Goal: Information Seeking & Learning: Learn about a topic

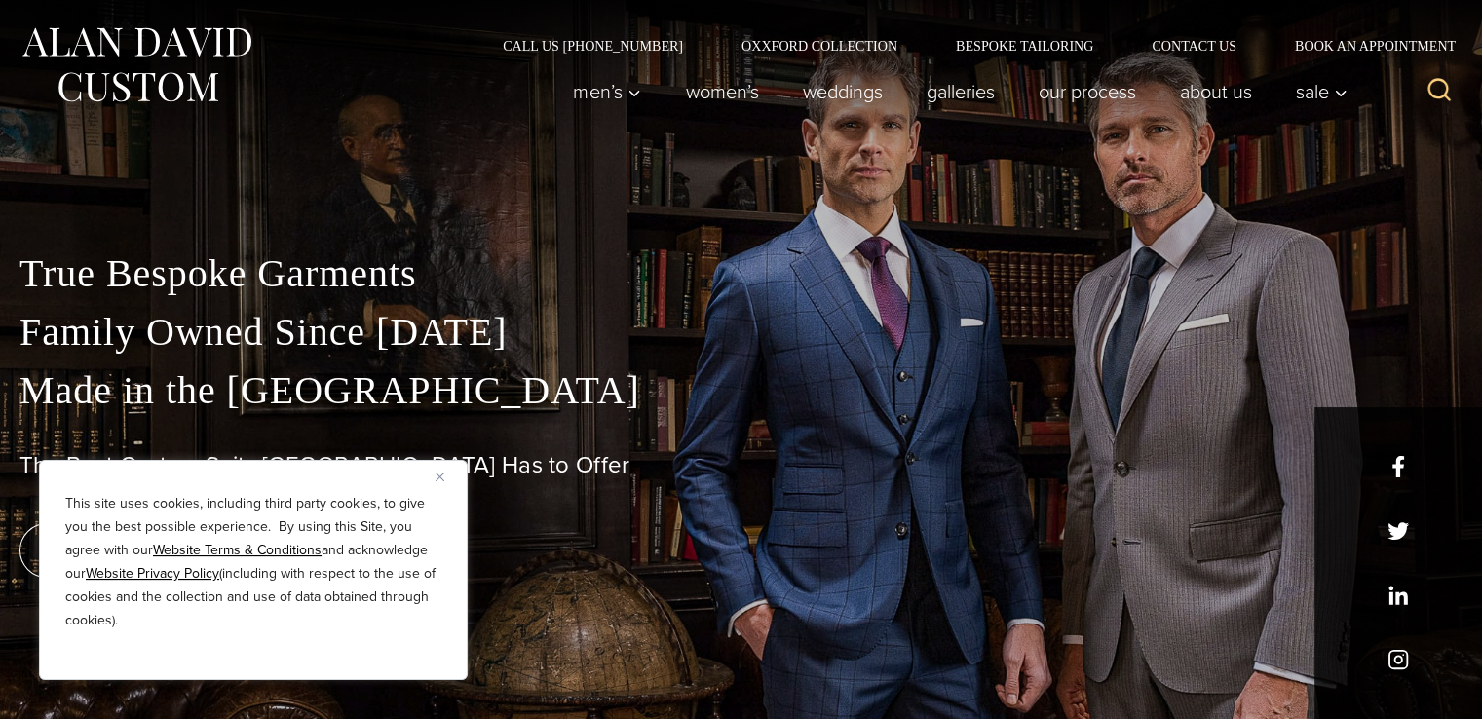
click at [440, 475] on img "Close" at bounding box center [440, 477] width 9 height 9
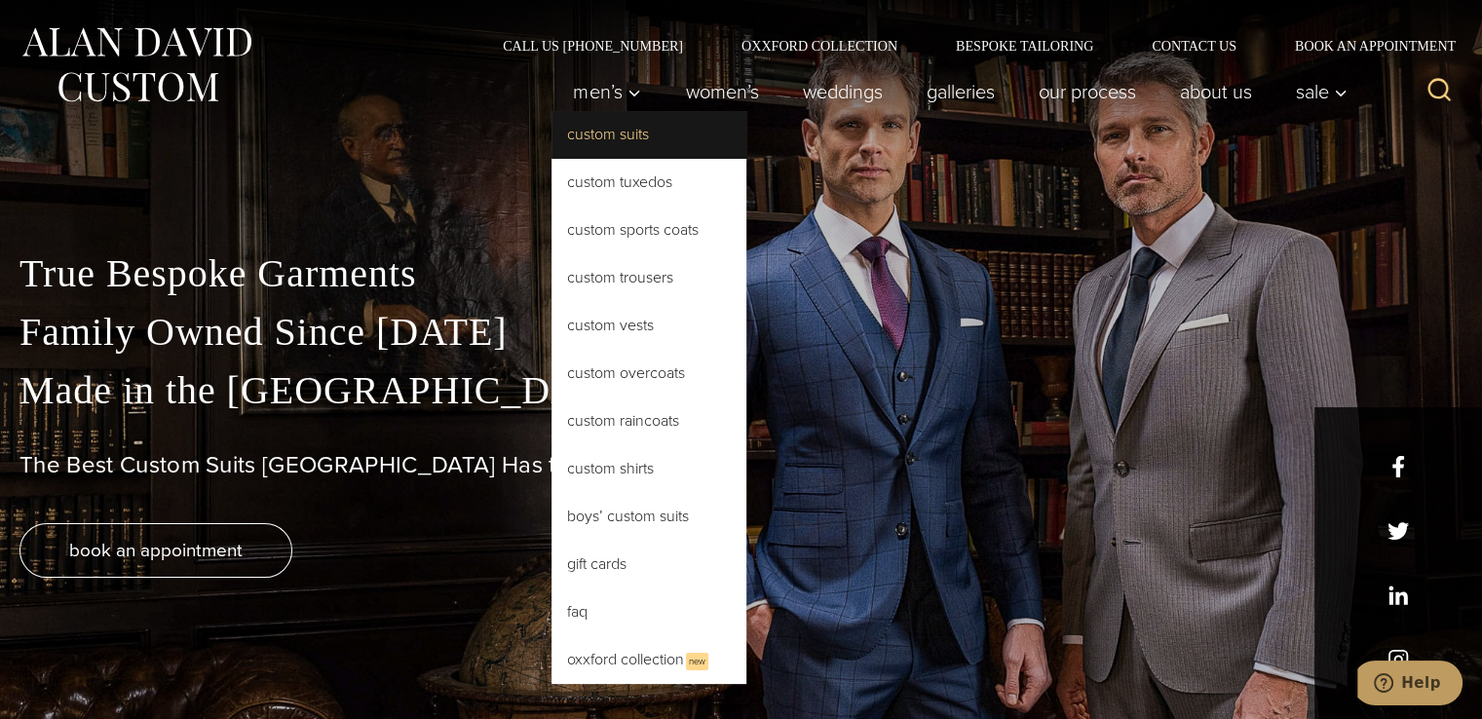
click at [591, 134] on link "Custom Suits" at bounding box center [648, 134] width 195 height 47
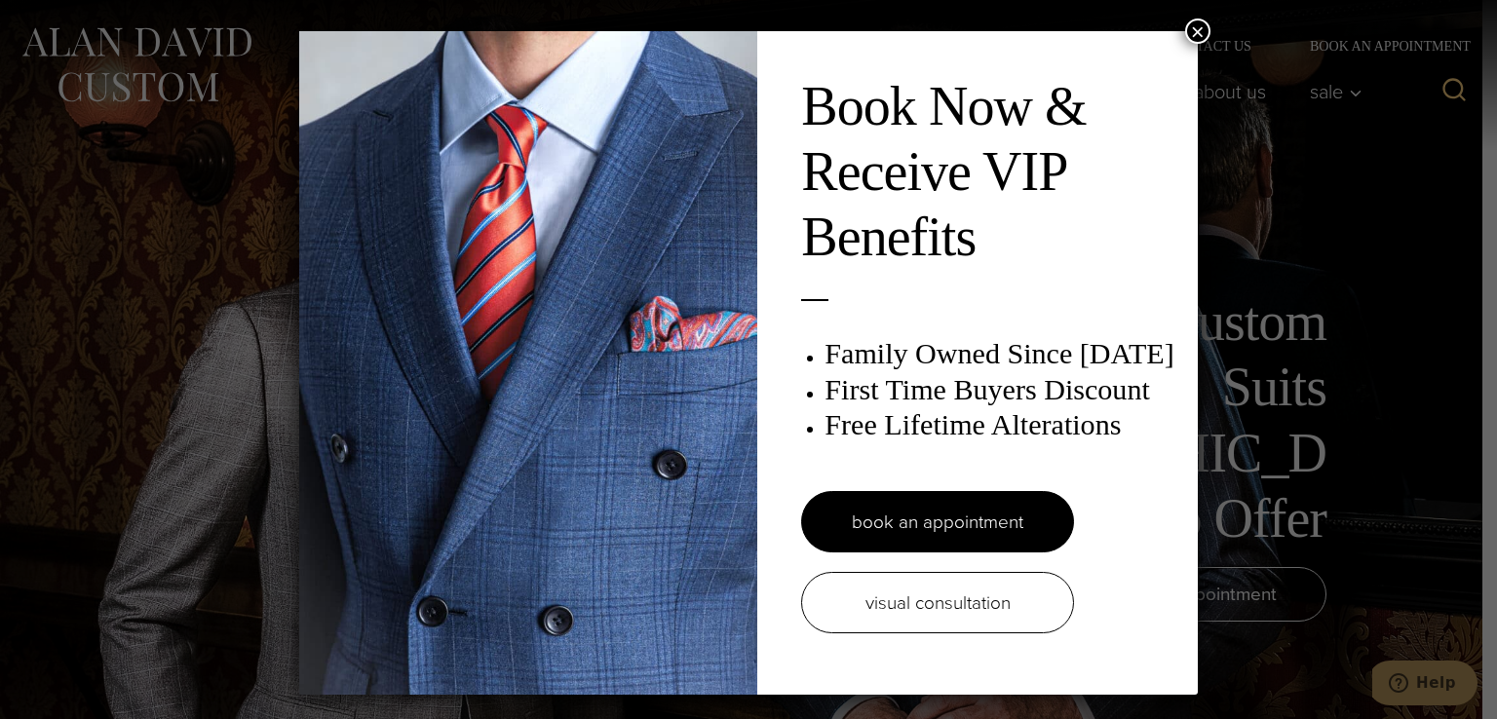
click at [1193, 23] on button "×" at bounding box center [1197, 31] width 25 height 25
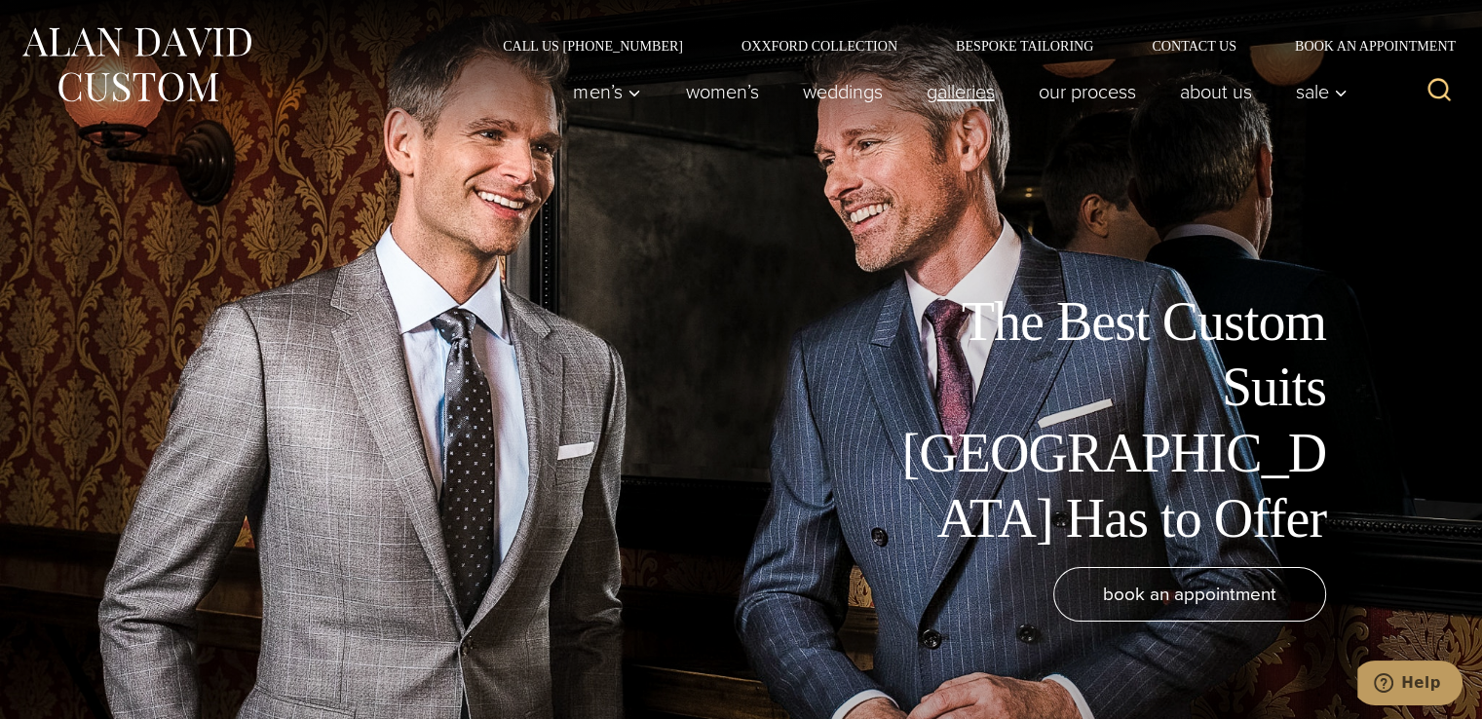
click at [967, 95] on link "Galleries" at bounding box center [960, 91] width 112 height 39
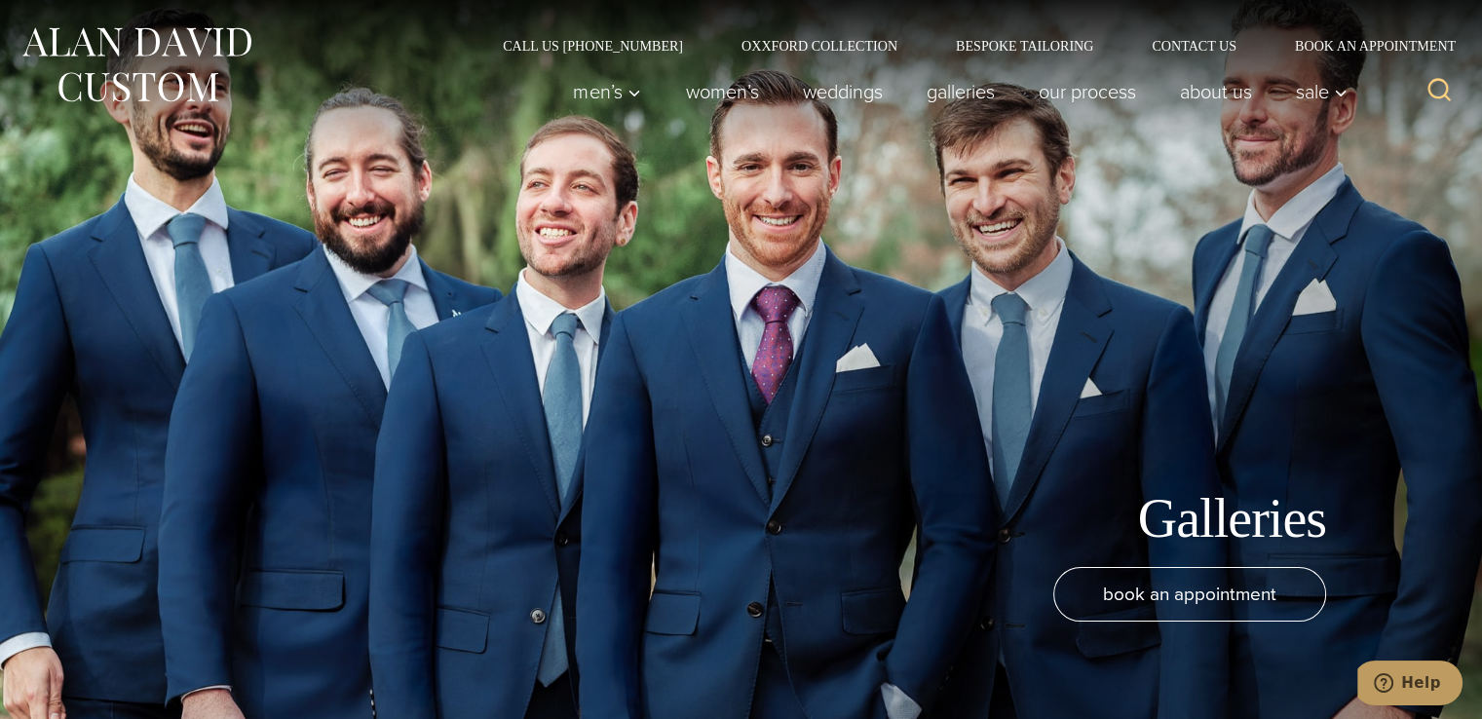
click at [1428, 96] on icon "Search" at bounding box center [1439, 90] width 28 height 28
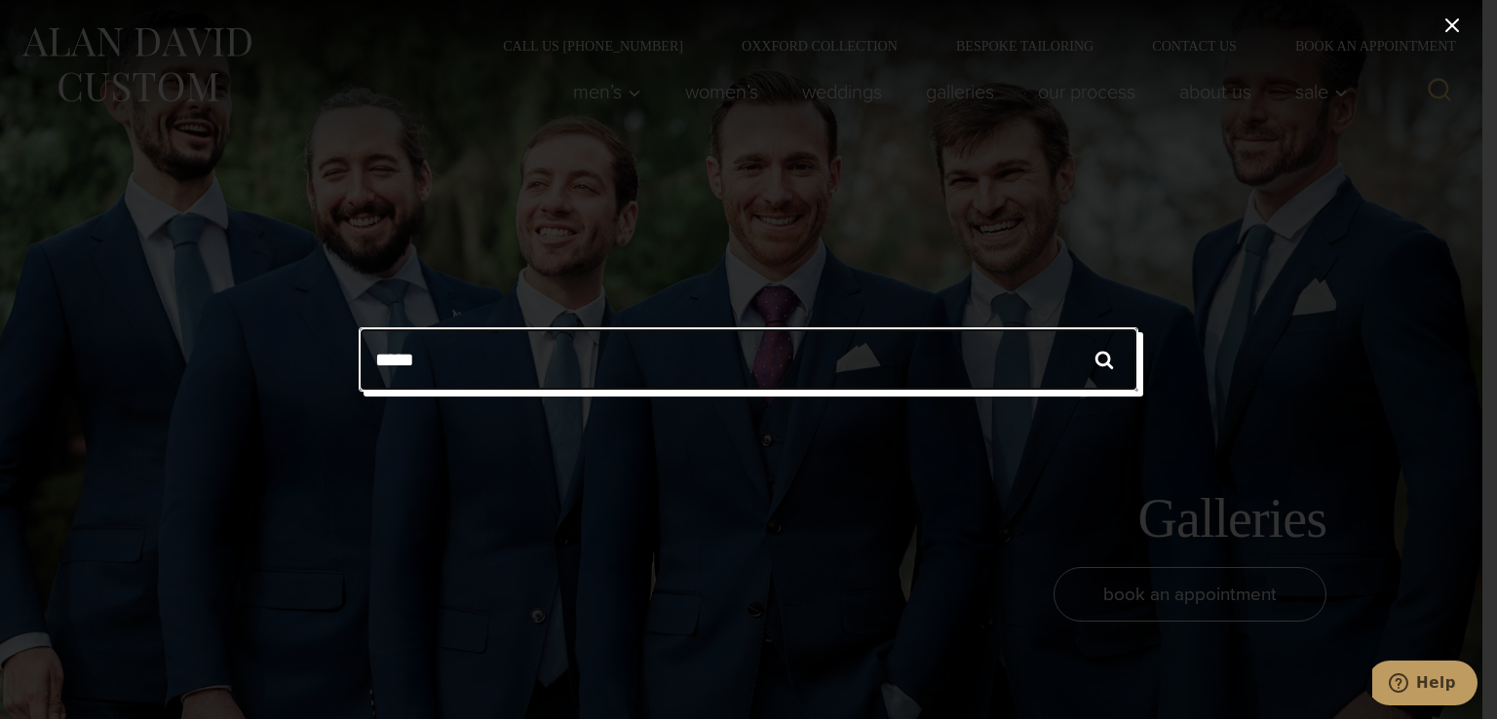
type input "*****"
click at [1070, 327] on input "******" at bounding box center [1104, 359] width 68 height 64
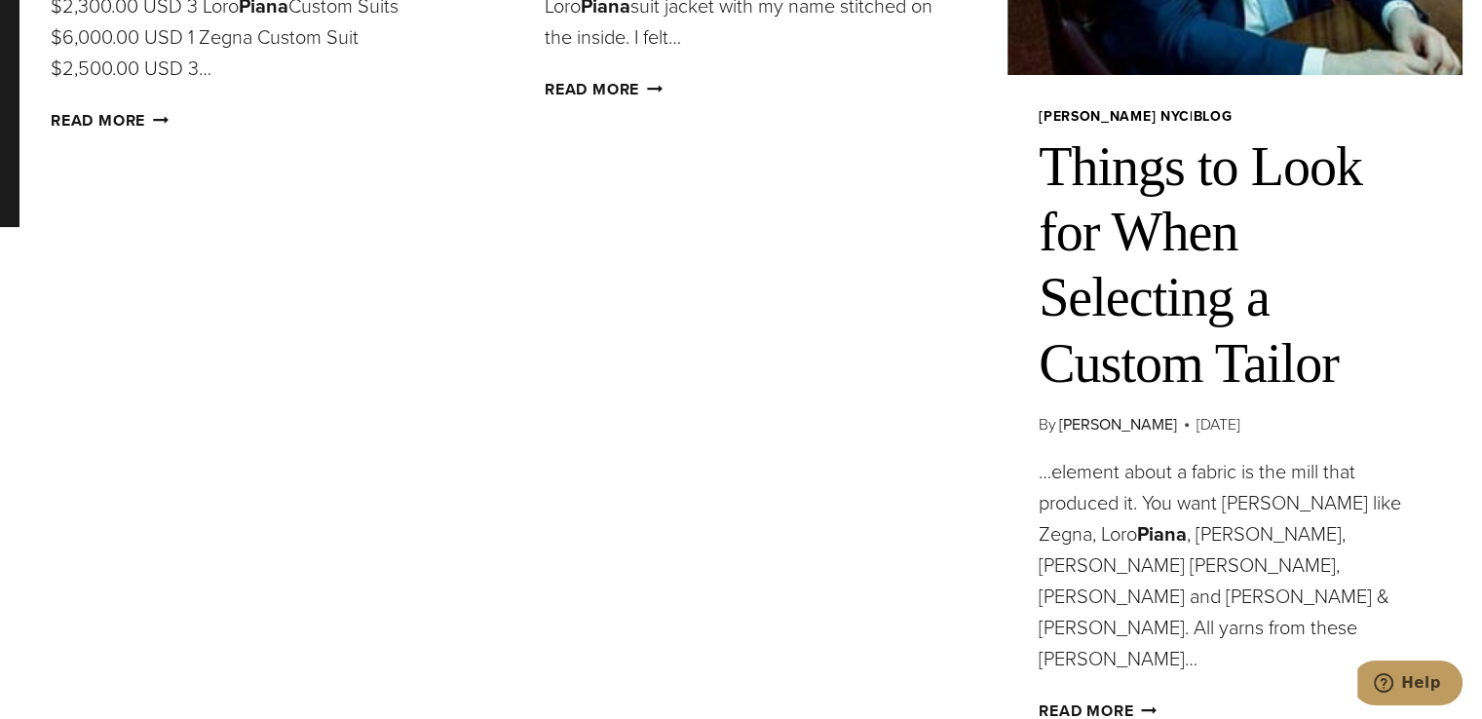
scroll to position [585, 0]
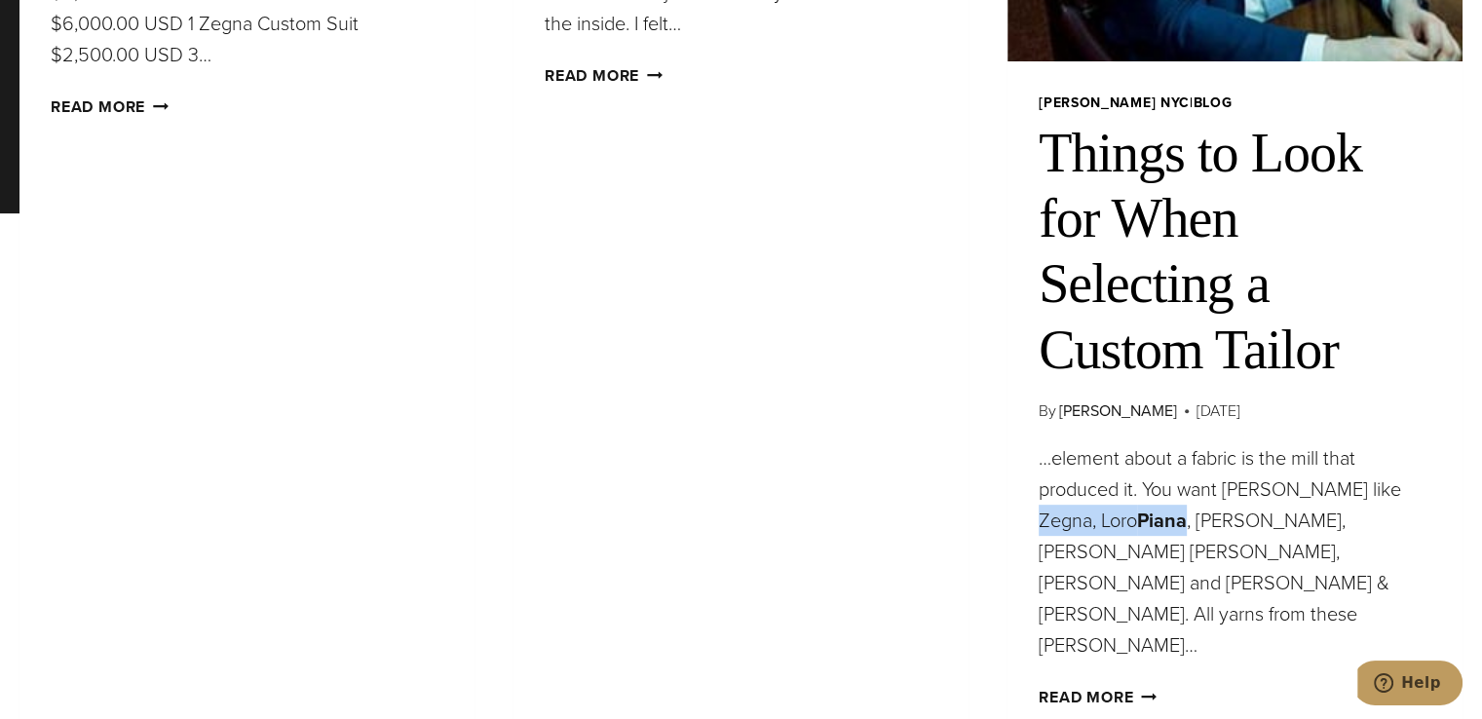
drag, startPoint x: 1367, startPoint y: 491, endPoint x: 1088, endPoint y: 534, distance: 281.9
click at [1088, 534] on span "…element about a fabric is the mill that produced it. You want mills like Zegna…" at bounding box center [1220, 551] width 362 height 216
copy span "Loro Piana"
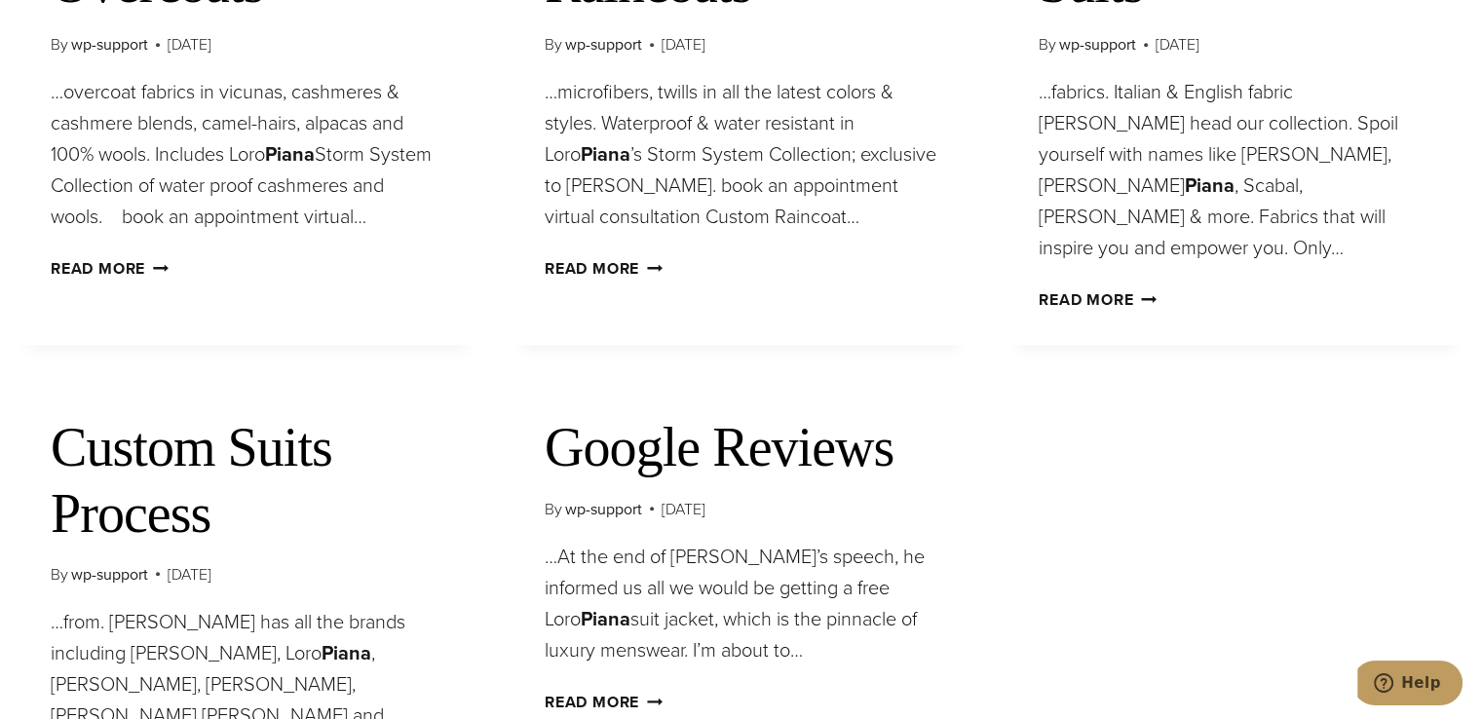
scroll to position [1559, 0]
